Goal: Check status

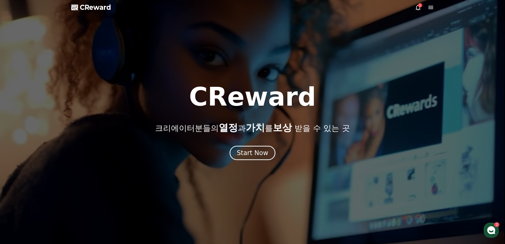
click at [417, 7] on icon at bounding box center [418, 7] width 6 height 6
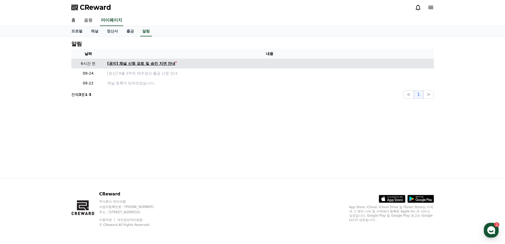
click at [149, 63] on div "[공지] 채널 신청 검토 및 승인 지연 안내" at bounding box center [141, 64] width 68 height 6
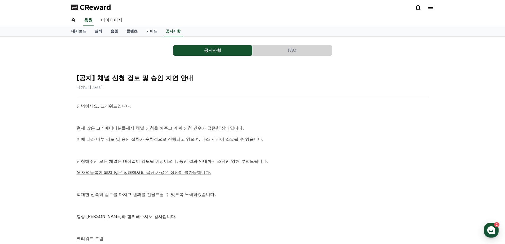
click at [294, 53] on button "FAQ" at bounding box center [292, 50] width 79 height 11
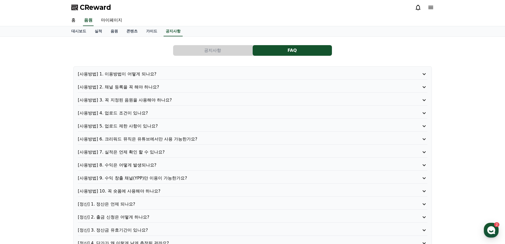
click at [230, 52] on button "공지사항" at bounding box center [212, 50] width 79 height 11
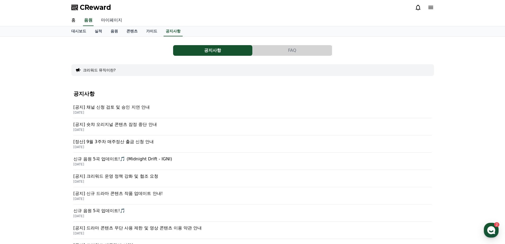
click at [115, 20] on link "마이페이지" at bounding box center [112, 20] width 30 height 11
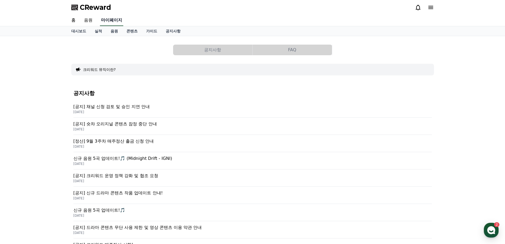
select select "**********"
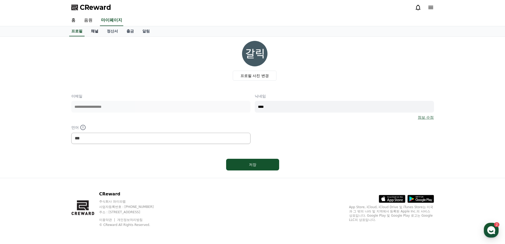
click at [95, 31] on link "채널" at bounding box center [95, 31] width 16 height 10
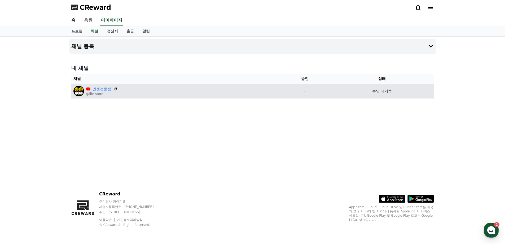
click at [369, 91] on div "승인 대기중" at bounding box center [381, 91] width 99 height 6
drag, startPoint x: 379, startPoint y: 90, endPoint x: 403, endPoint y: 92, distance: 24.4
click at [403, 92] on div "승인 대기중" at bounding box center [381, 91] width 99 height 6
click at [116, 89] on icon at bounding box center [115, 88] width 5 height 5
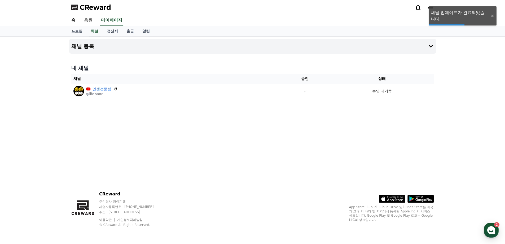
click at [191, 134] on div "채널 등록 내 채널 채널 승인 상태 인생전문점 @life-store - 승인 대기중" at bounding box center [252, 107] width 371 height 141
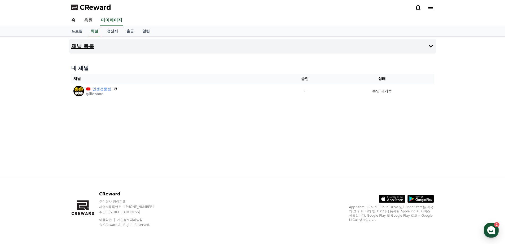
click at [433, 47] on icon at bounding box center [431, 46] width 6 height 6
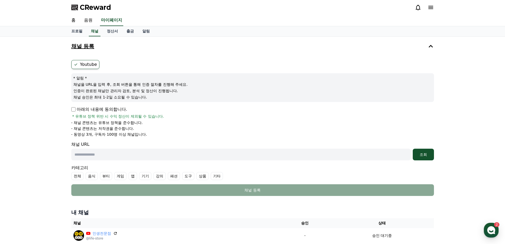
click at [417, 5] on div at bounding box center [424, 7] width 19 height 8
click at [417, 6] on icon at bounding box center [418, 8] width 5 height 6
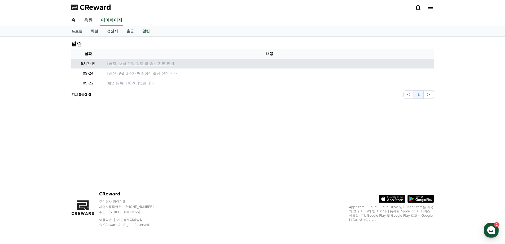
click at [171, 62] on p "[공지] 채널 신청 검토 및 승인 지연 안내" at bounding box center [269, 64] width 325 height 6
